Goal: Navigation & Orientation: Find specific page/section

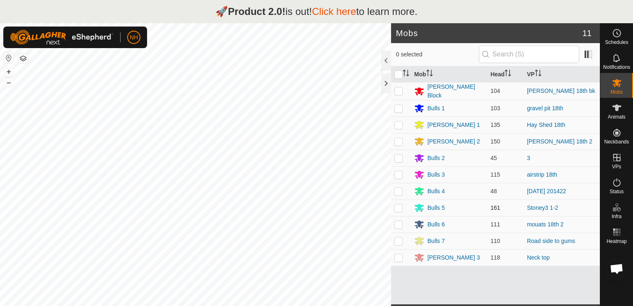
click at [409, 199] on div "Mobs 11 0 selected Mob Head [PERSON_NAME] Block 104 [PERSON_NAME] 18th bk Bulls…" at bounding box center [300, 176] width 600 height 306
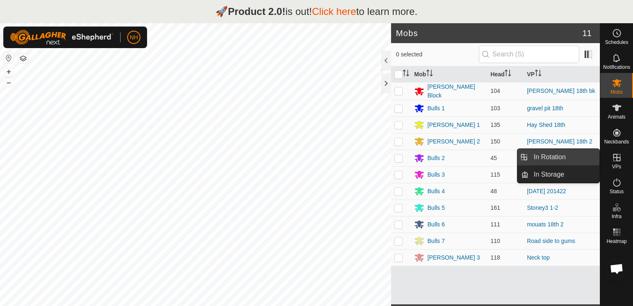
click at [562, 156] on link "In Rotation" at bounding box center [563, 157] width 71 height 17
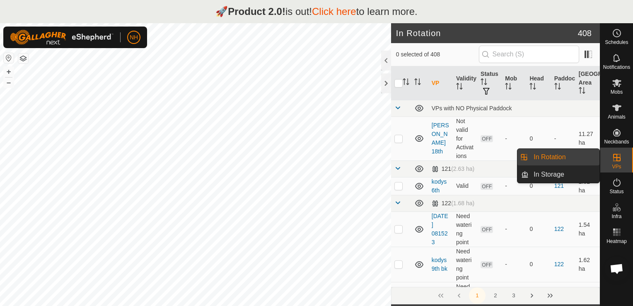
click at [565, 155] on link "In Rotation" at bounding box center [563, 157] width 71 height 17
click at [545, 157] on link "In Rotation" at bounding box center [563, 157] width 71 height 17
click at [547, 156] on link "In Rotation" at bounding box center [563, 157] width 71 height 17
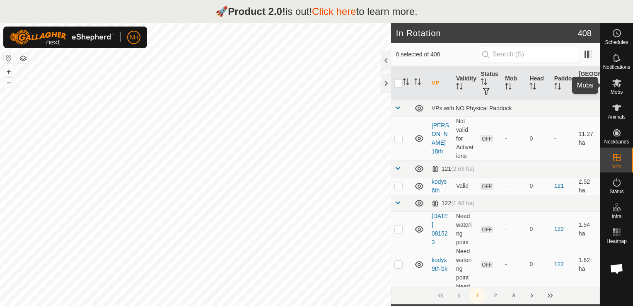
click at [614, 83] on icon at bounding box center [617, 83] width 10 height 10
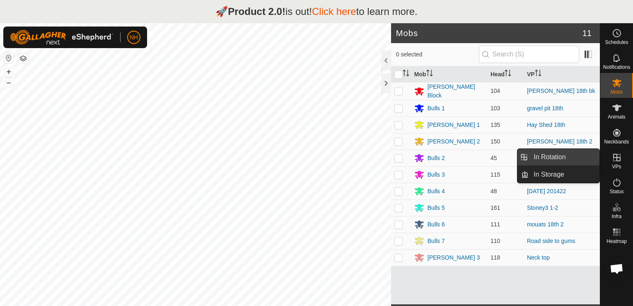
click at [571, 157] on link "In Rotation" at bounding box center [563, 157] width 71 height 17
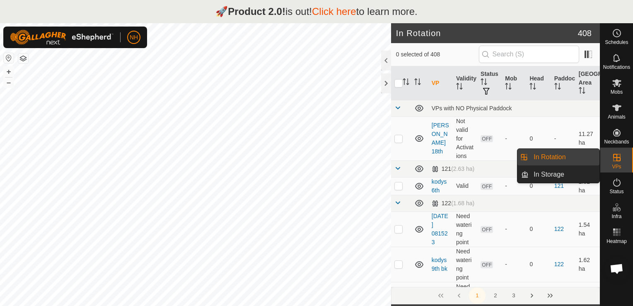
click at [557, 157] on link "In Rotation" at bounding box center [563, 157] width 71 height 17
click at [557, 176] on link "In Storage" at bounding box center [563, 174] width 71 height 17
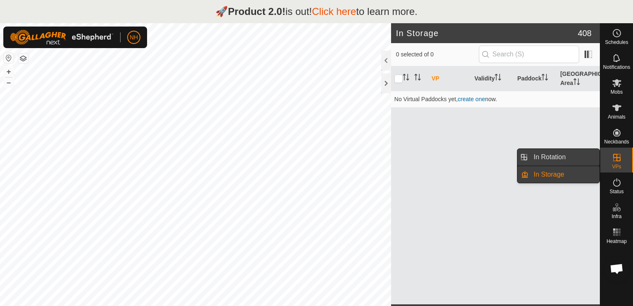
click at [557, 155] on link "In Rotation" at bounding box center [563, 157] width 71 height 17
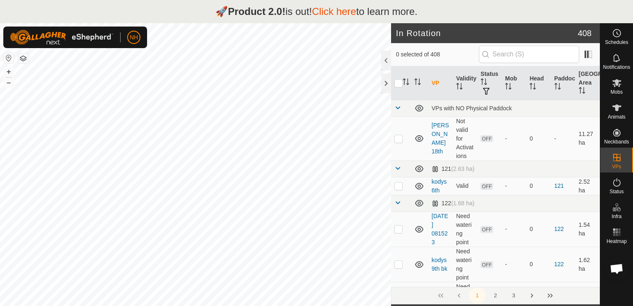
scroll to position [17, 0]
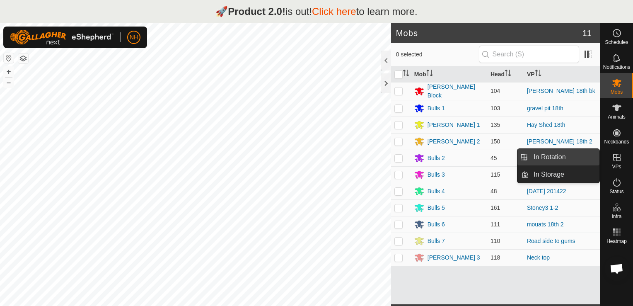
click at [532, 154] on link "In Rotation" at bounding box center [563, 157] width 71 height 17
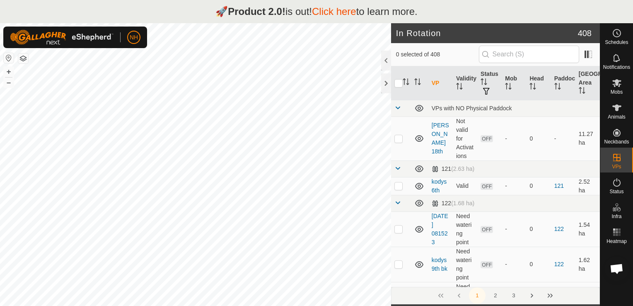
click at [340, 12] on link "Click here" at bounding box center [334, 11] width 44 height 11
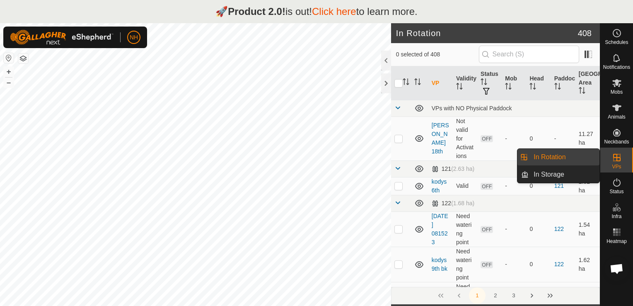
click at [554, 155] on link "In Rotation" at bounding box center [563, 157] width 71 height 17
click at [540, 156] on link "In Rotation" at bounding box center [563, 157] width 71 height 17
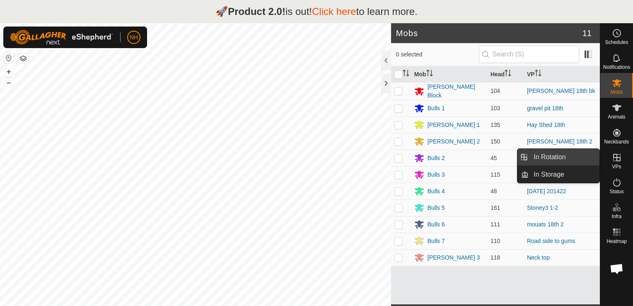
click at [561, 159] on link "In Rotation" at bounding box center [563, 157] width 71 height 17
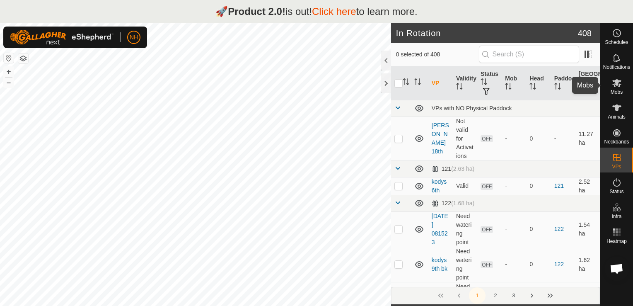
click at [617, 87] on icon at bounding box center [617, 83] width 10 height 10
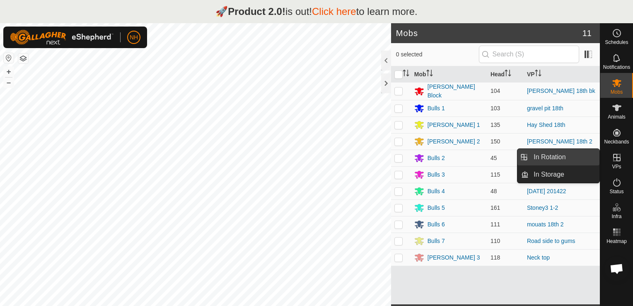
click at [547, 159] on link "In Rotation" at bounding box center [563, 157] width 71 height 17
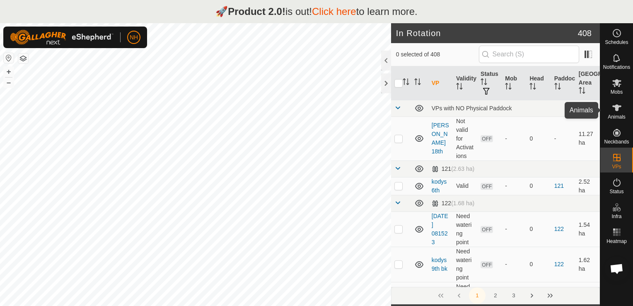
click at [619, 108] on icon at bounding box center [617, 108] width 10 height 10
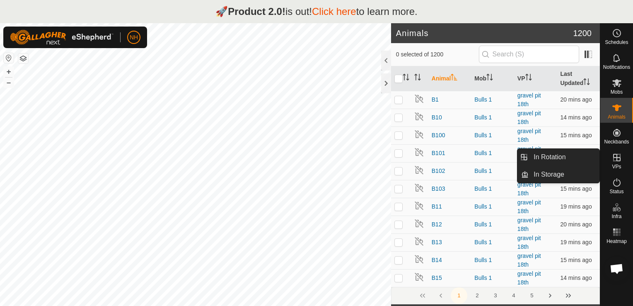
click at [617, 160] on icon at bounding box center [616, 157] width 7 height 7
click at [563, 154] on link "In Rotation" at bounding box center [563, 157] width 71 height 17
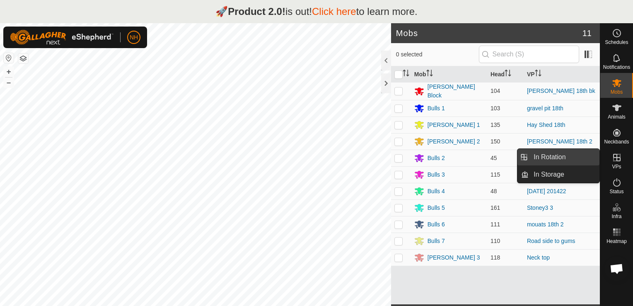
click at [542, 156] on link "In Rotation" at bounding box center [563, 157] width 71 height 17
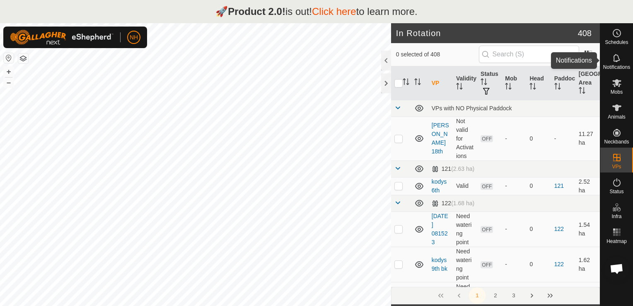
click at [613, 60] on icon at bounding box center [616, 58] width 7 height 8
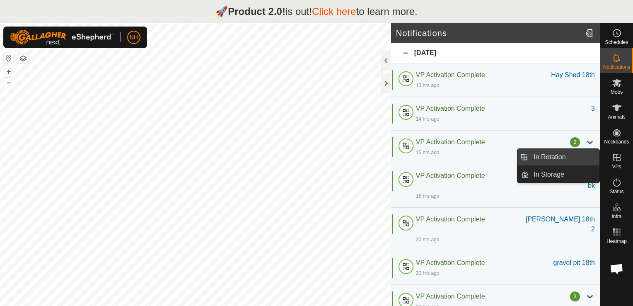
click at [564, 155] on link "In Rotation" at bounding box center [563, 157] width 71 height 17
